Goal: Navigation & Orientation: Understand site structure

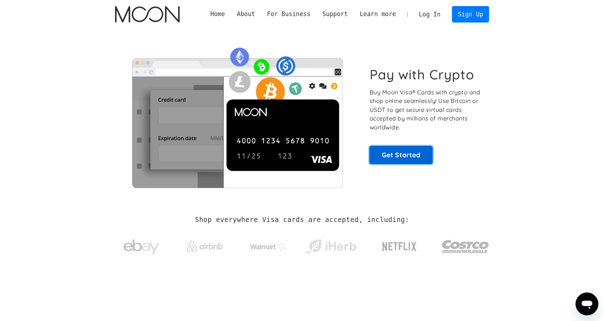
click at [424, 158] on link "Get Started" at bounding box center [400, 155] width 63 height 18
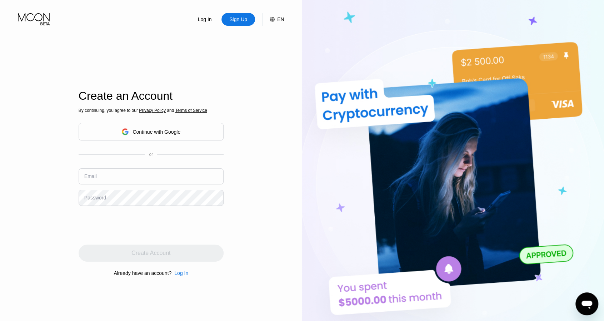
click at [35, 13] on icon at bounding box center [34, 19] width 33 height 12
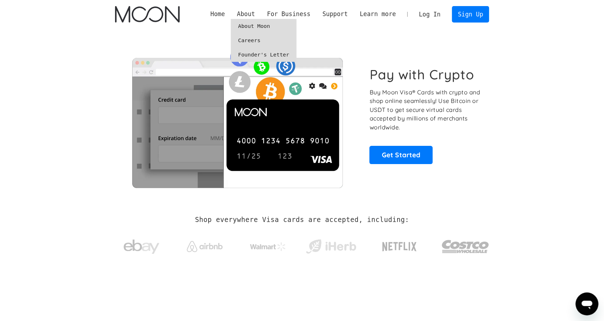
click at [266, 26] on link "About Moon" at bounding box center [263, 26] width 65 height 14
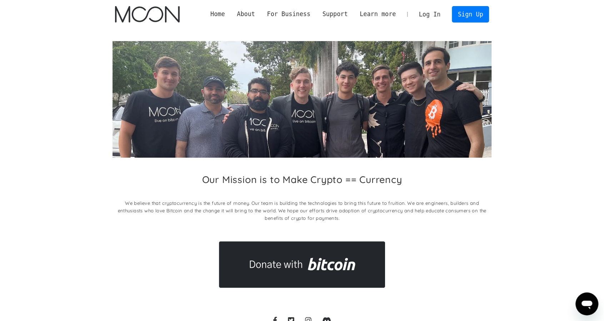
click at [155, 12] on img "home" at bounding box center [147, 14] width 65 height 16
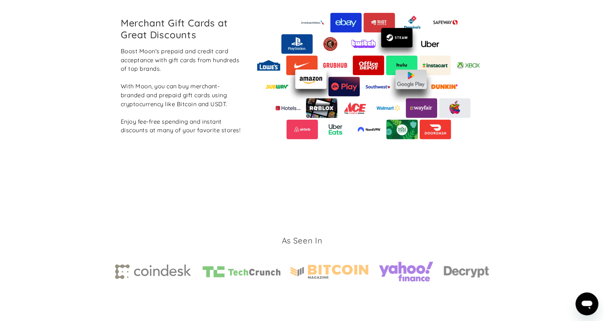
scroll to position [857, 0]
